Goal: Task Accomplishment & Management: Use online tool/utility

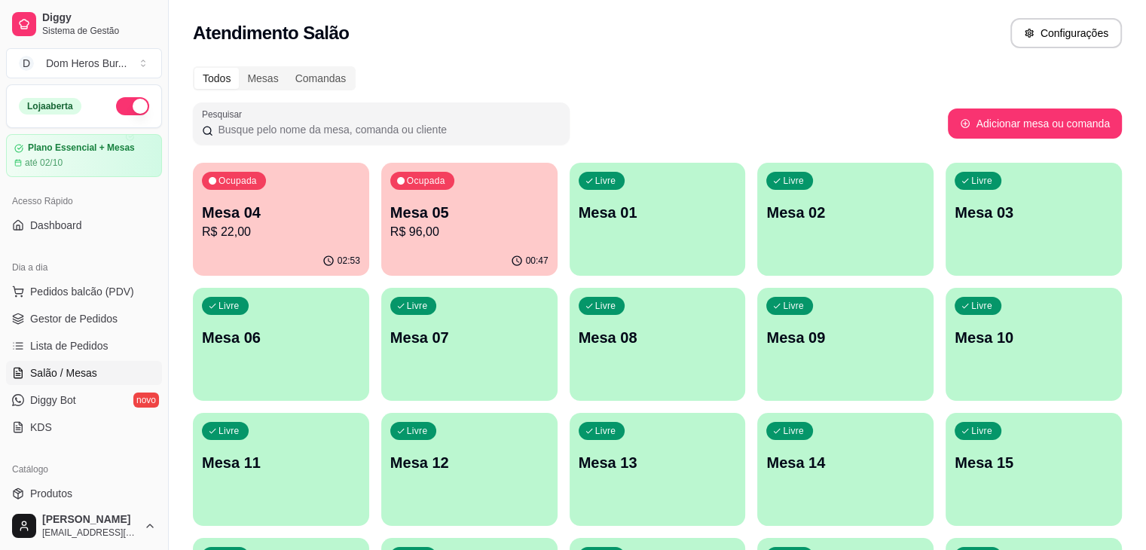
click at [329, 166] on div "Ocupada Mesa 04 R$ 22,00" at bounding box center [281, 205] width 176 height 84
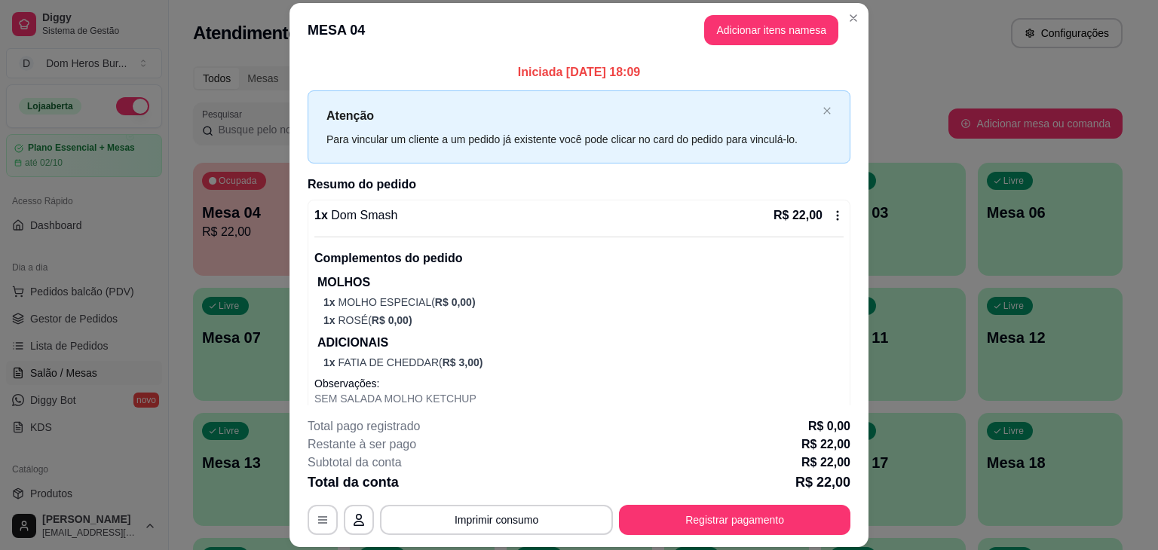
scroll to position [48, 0]
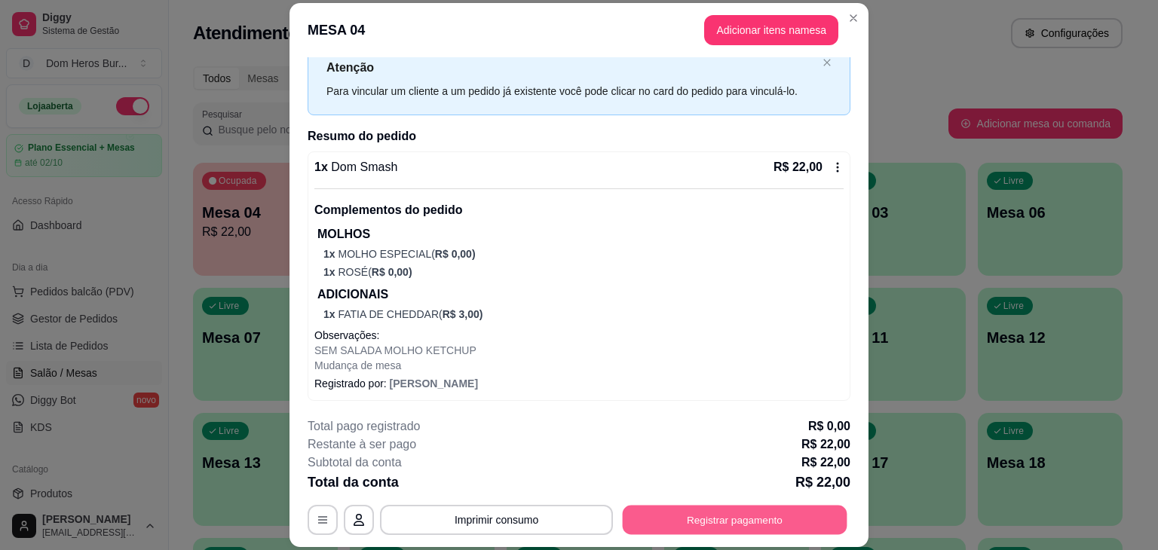
click at [687, 513] on button "Registrar pagamento" at bounding box center [735, 520] width 225 height 29
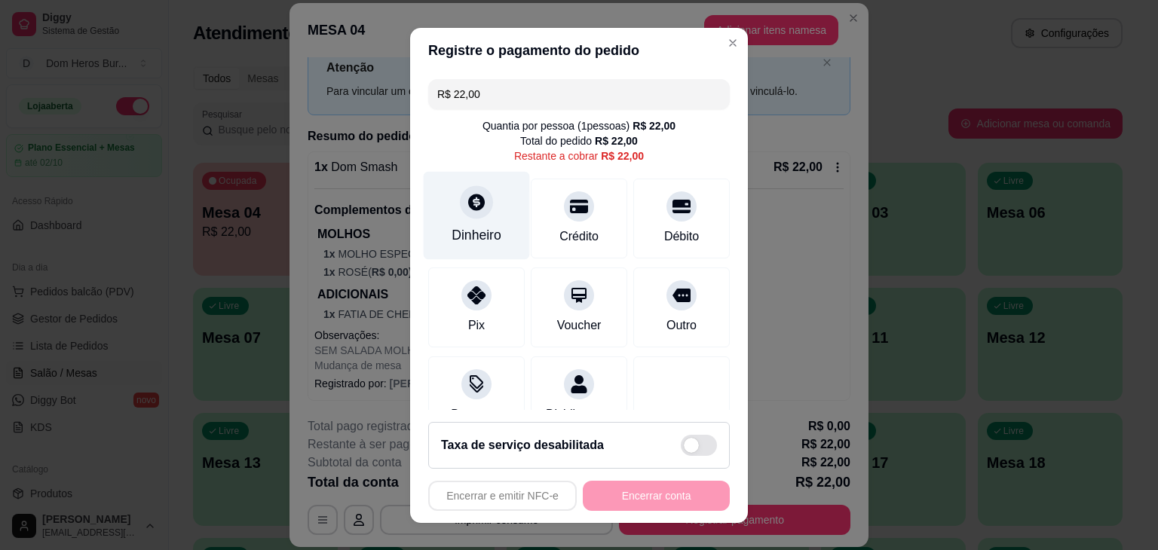
click at [478, 191] on div at bounding box center [476, 201] width 33 height 33
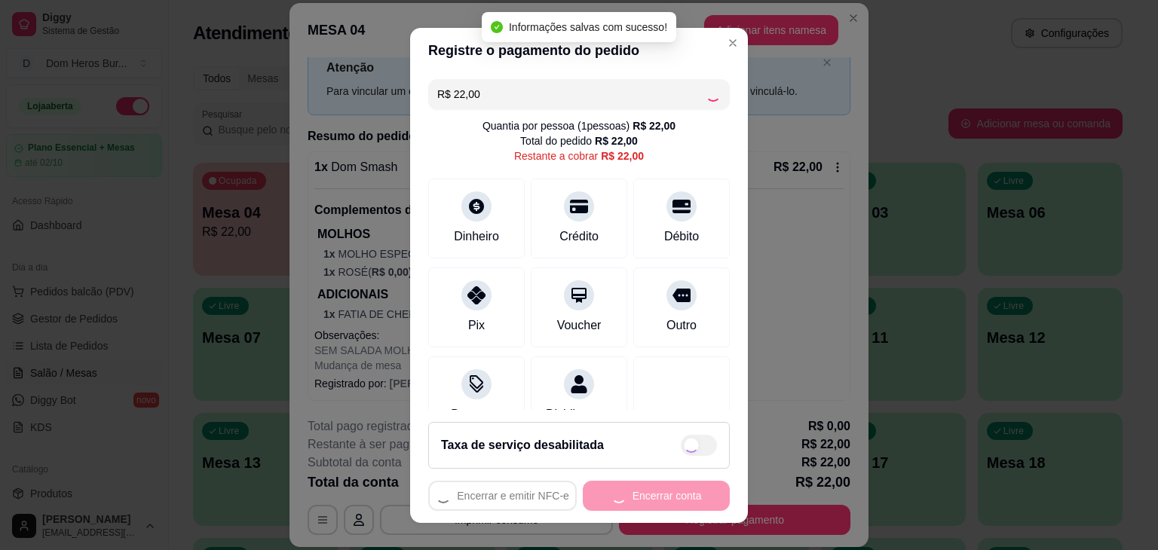
type input "R$ 0,00"
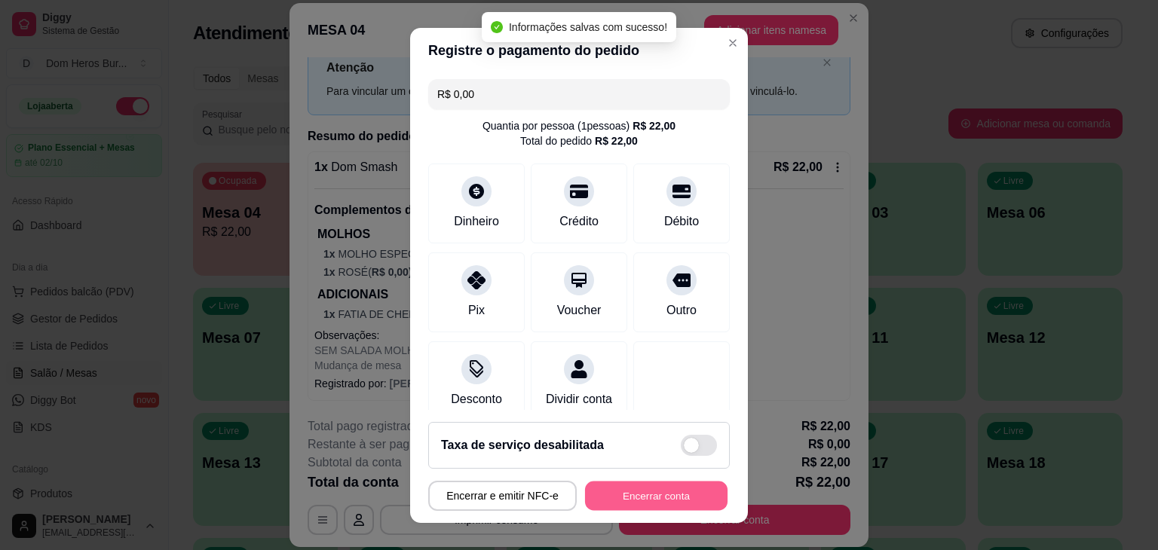
click at [642, 488] on button "Encerrar conta" at bounding box center [656, 495] width 142 height 29
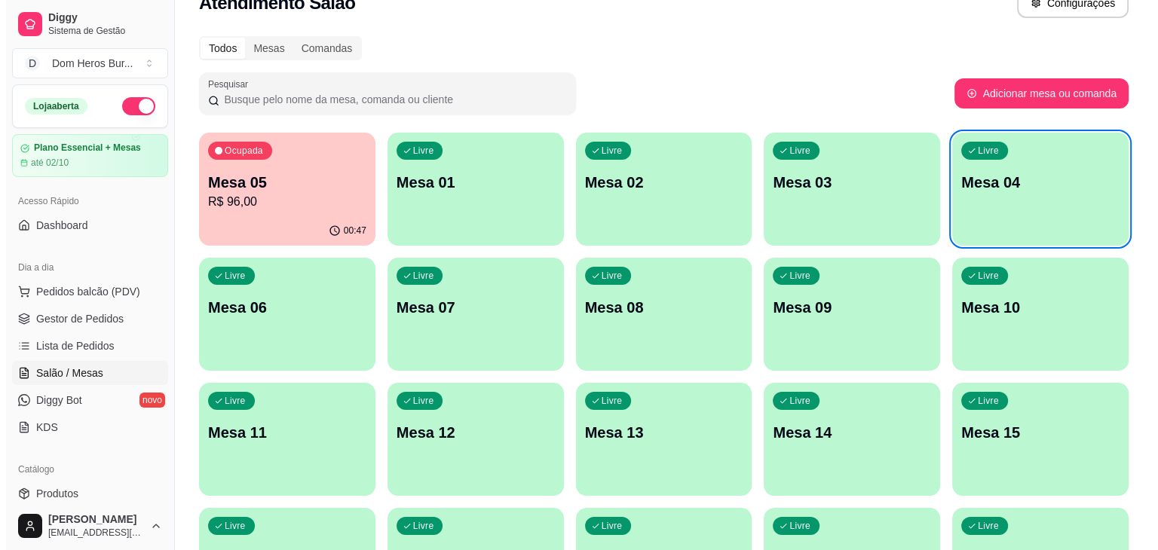
scroll to position [0, 0]
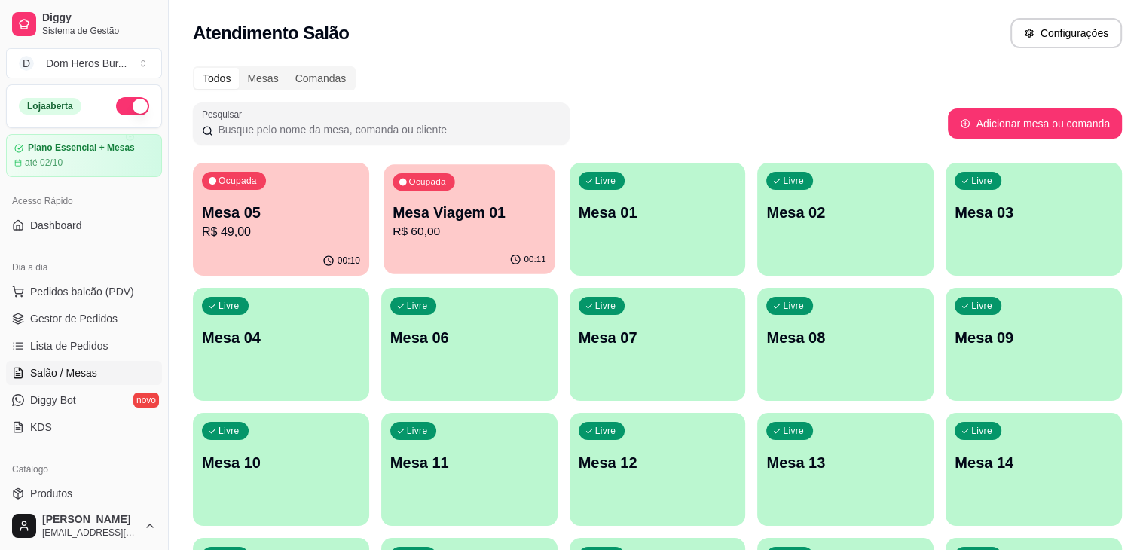
click at [460, 246] on div "00:11" at bounding box center [469, 260] width 171 height 29
click at [442, 249] on div "00:11" at bounding box center [469, 260] width 171 height 29
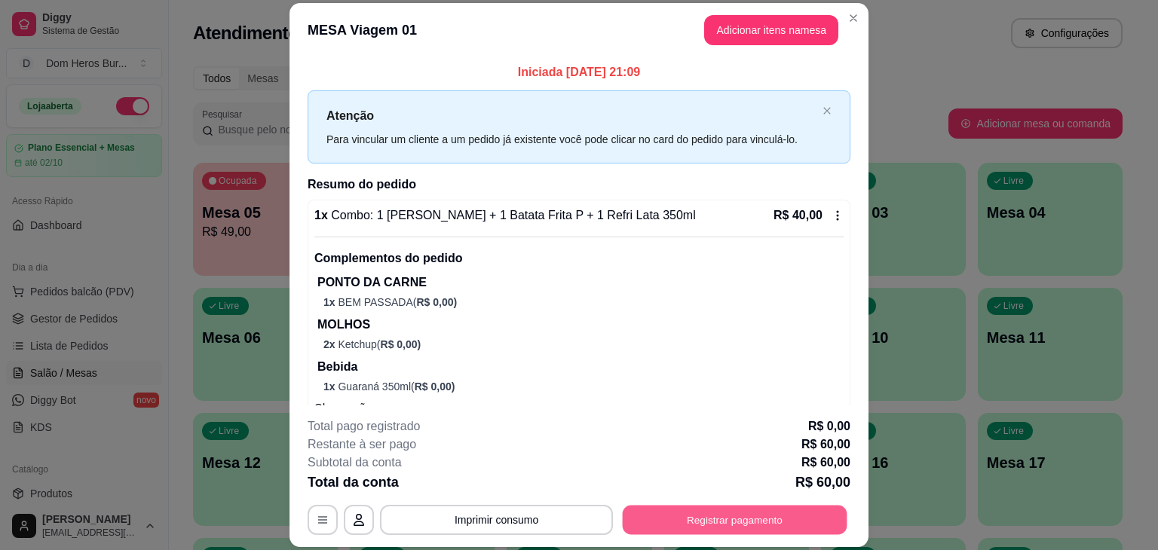
click at [684, 515] on button "Registrar pagamento" at bounding box center [735, 520] width 225 height 29
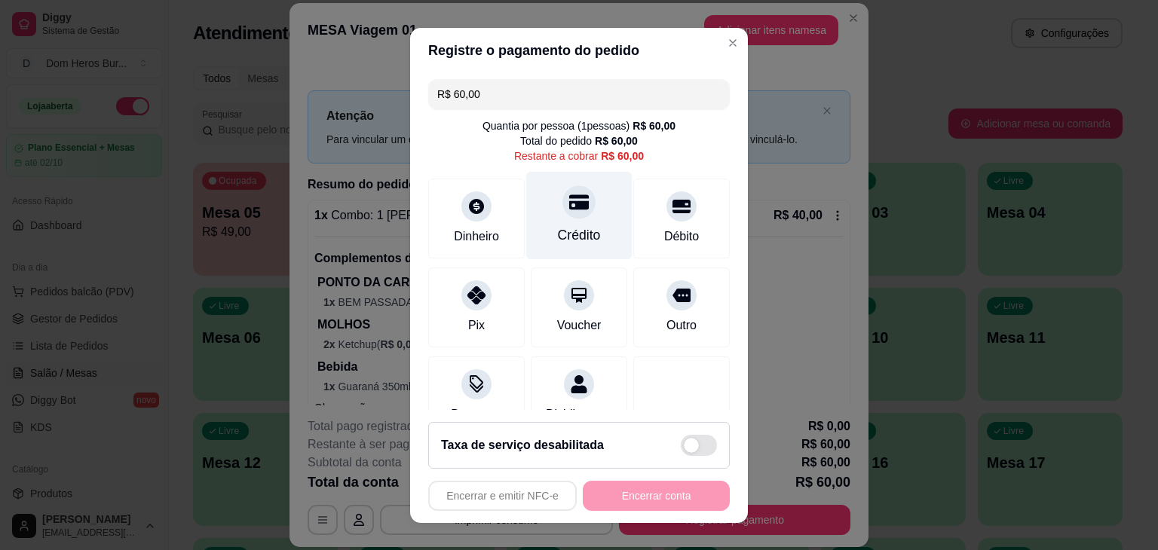
click at [559, 224] on div "Crédito" at bounding box center [579, 215] width 106 height 88
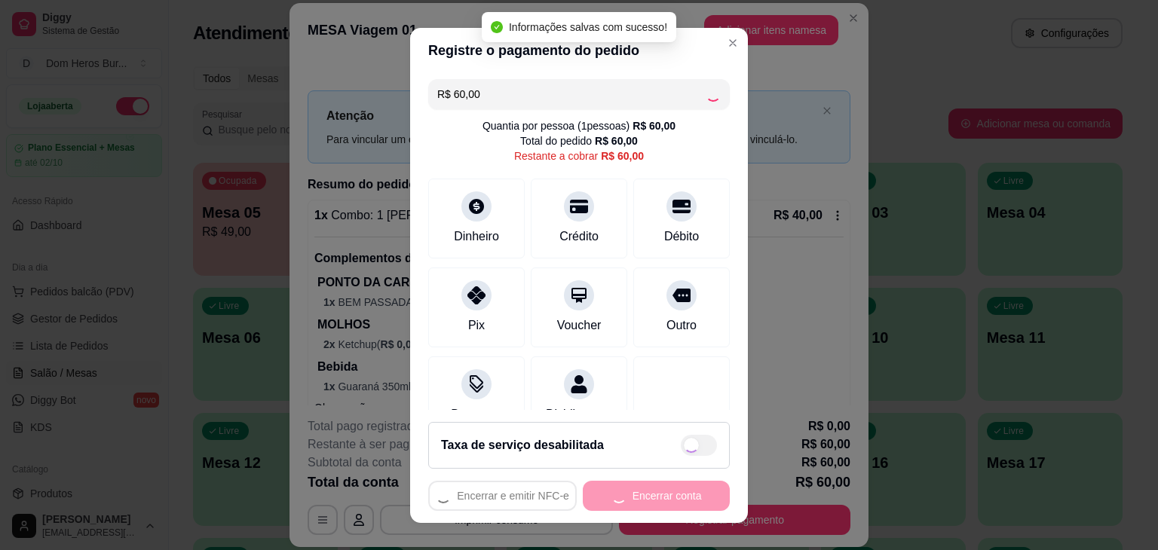
type input "R$ 0,00"
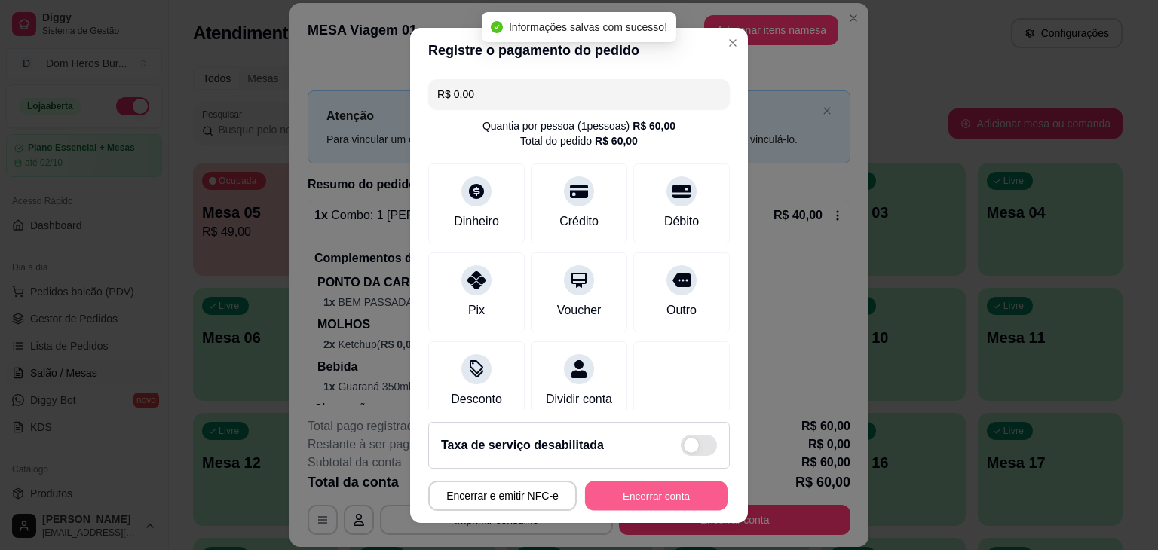
click at [606, 492] on button "Encerrar conta" at bounding box center [656, 495] width 142 height 29
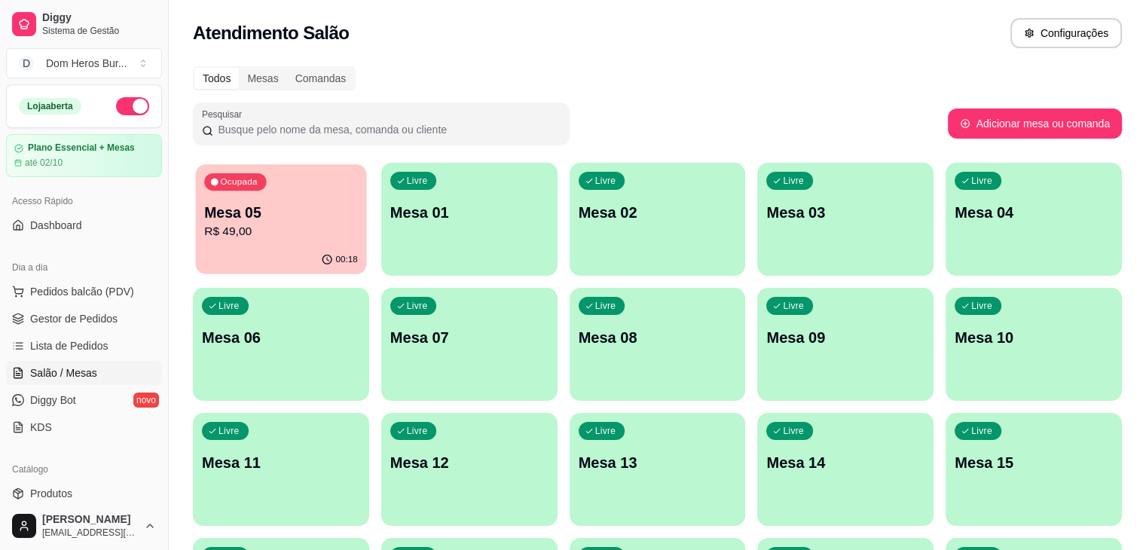
click at [268, 256] on div "00:18" at bounding box center [281, 260] width 171 height 29
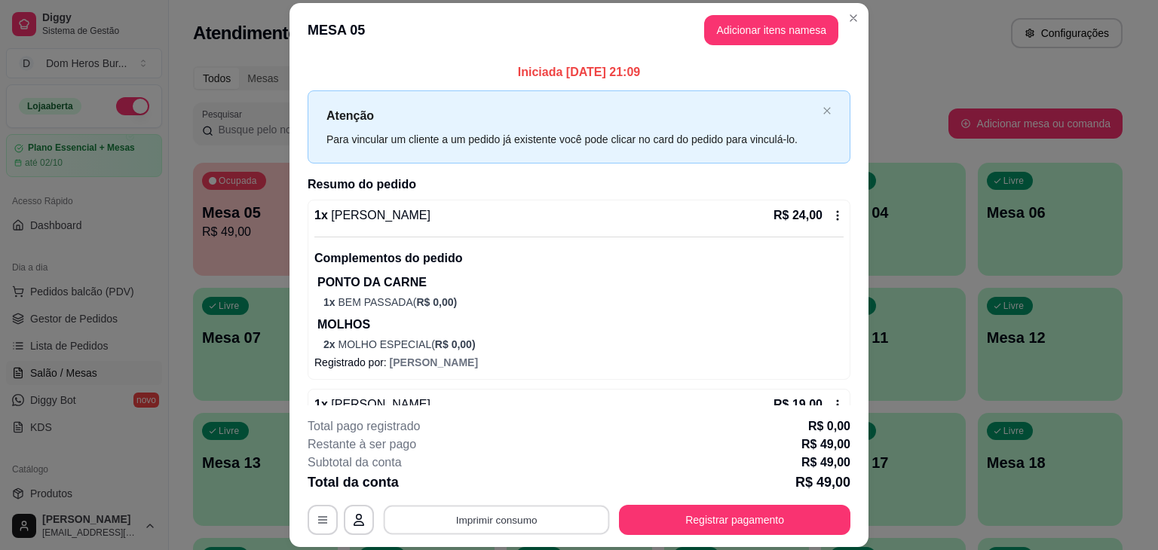
click at [479, 513] on button "Imprimir consumo" at bounding box center [497, 520] width 226 height 29
click at [479, 497] on div "Escolha a impressora IMPRESSORA" at bounding box center [495, 474] width 124 height 51
click at [480, 490] on button "IMPRESSORA" at bounding box center [495, 484] width 106 height 23
